Goal: Information Seeking & Learning: Learn about a topic

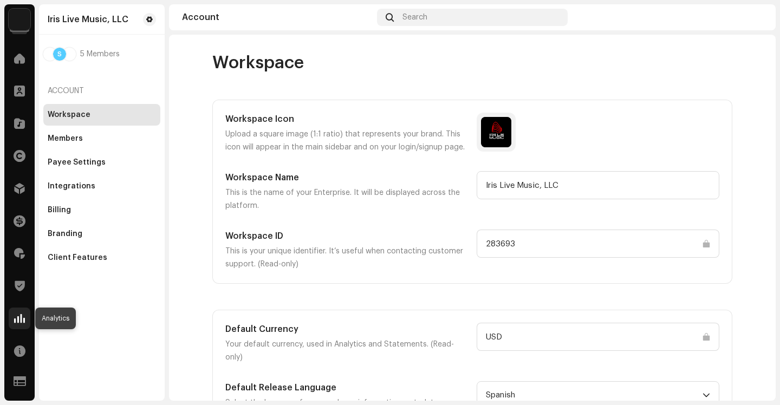
click at [13, 318] on div at bounding box center [20, 319] width 22 height 22
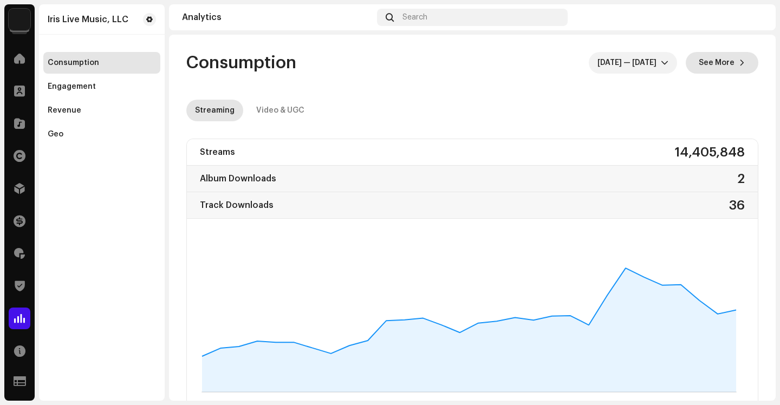
click at [699, 61] on span "See More" at bounding box center [717, 63] width 36 height 22
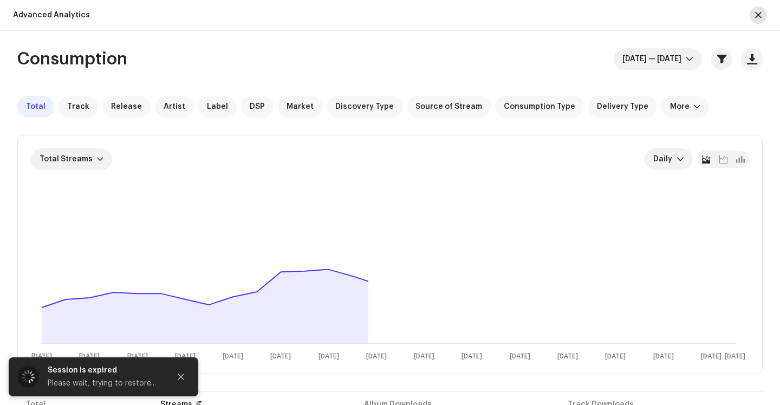
click at [757, 18] on span "button" at bounding box center [758, 15] width 7 height 9
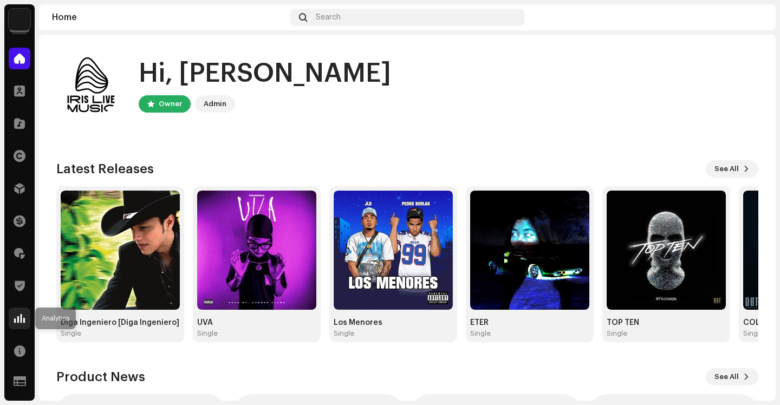
click at [22, 326] on div at bounding box center [20, 319] width 22 height 22
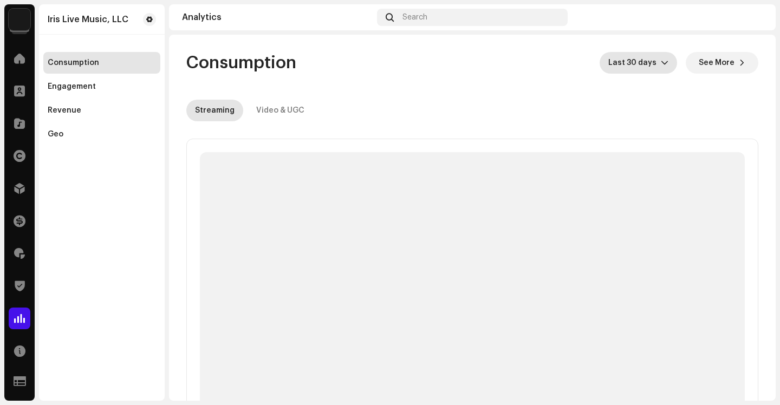
click at [643, 59] on span "Last 30 days" at bounding box center [635, 63] width 53 height 22
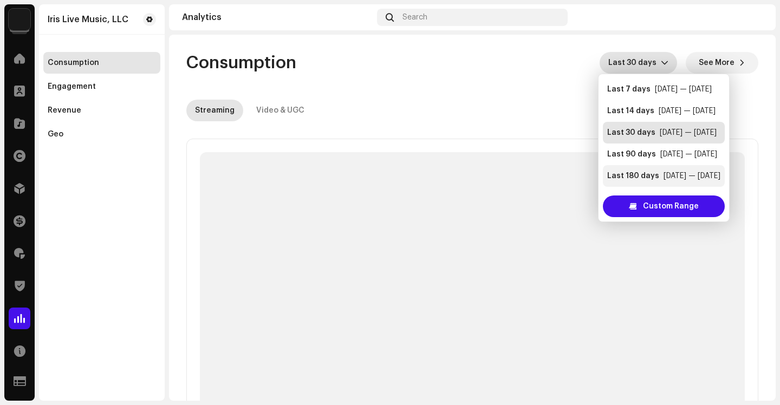
scroll to position [22, 0]
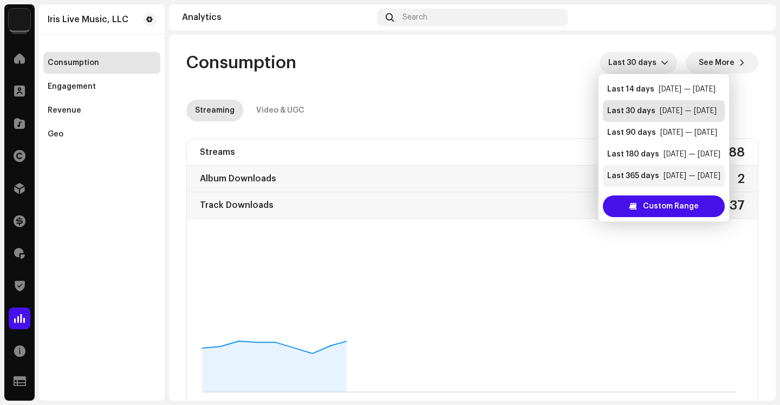
click at [637, 179] on div "Last 365 days" at bounding box center [633, 176] width 52 height 11
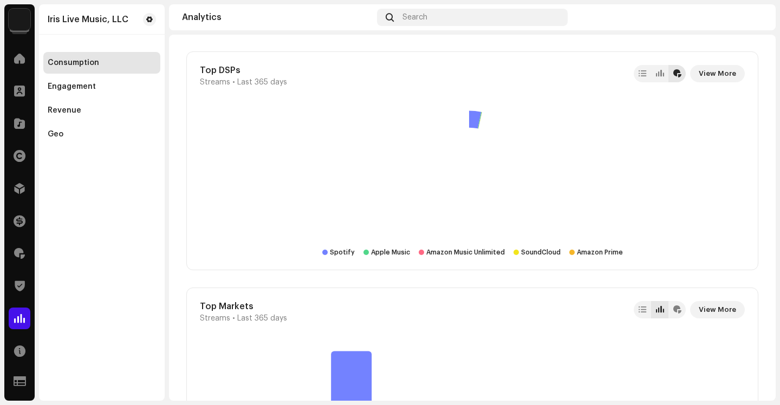
scroll to position [1372, 0]
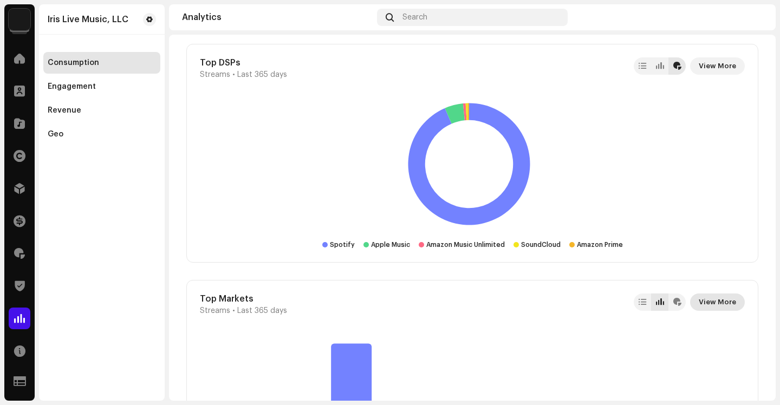
click at [708, 303] on span "View More" at bounding box center [717, 303] width 37 height 22
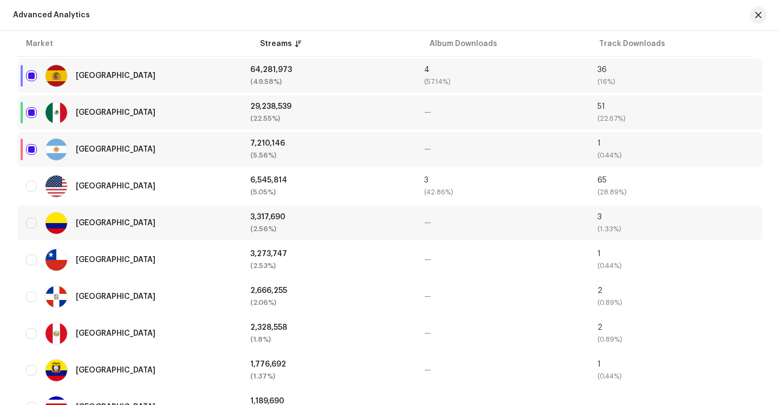
scroll to position [402, 0]
